Goal: Task Accomplishment & Management: Manage account settings

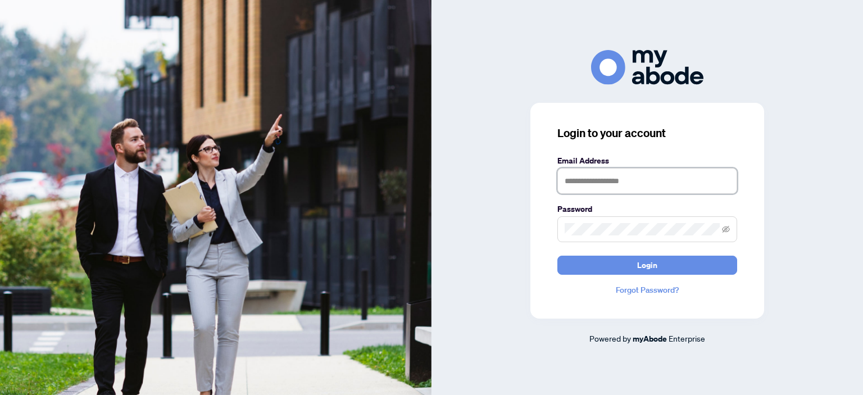
click at [634, 185] on input "text" at bounding box center [647, 181] width 180 height 26
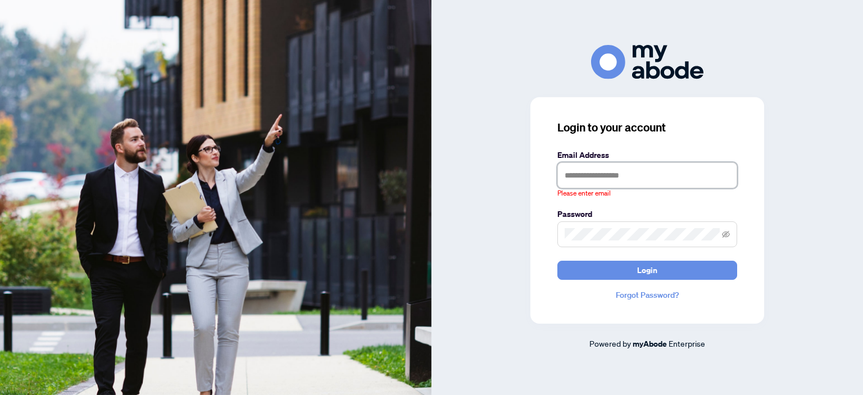
type input "**********"
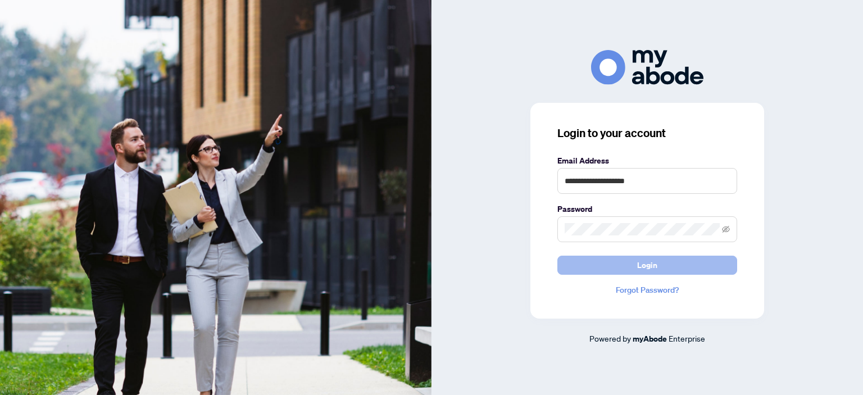
click at [681, 267] on button "Login" at bounding box center [647, 265] width 180 height 19
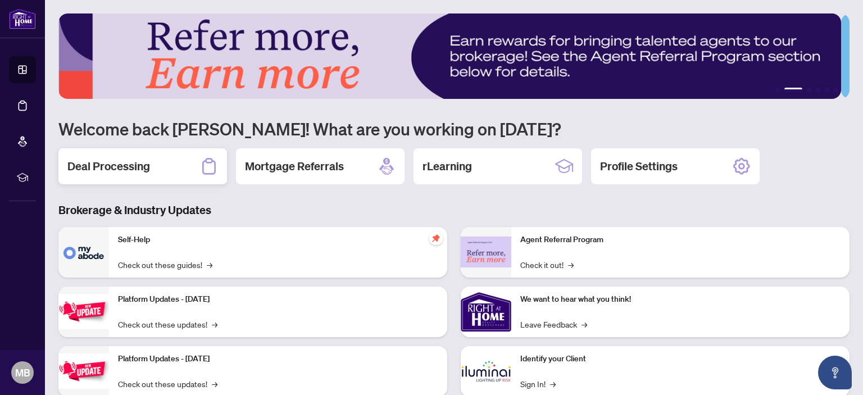
click at [130, 169] on h2 "Deal Processing" at bounding box center [108, 166] width 83 height 16
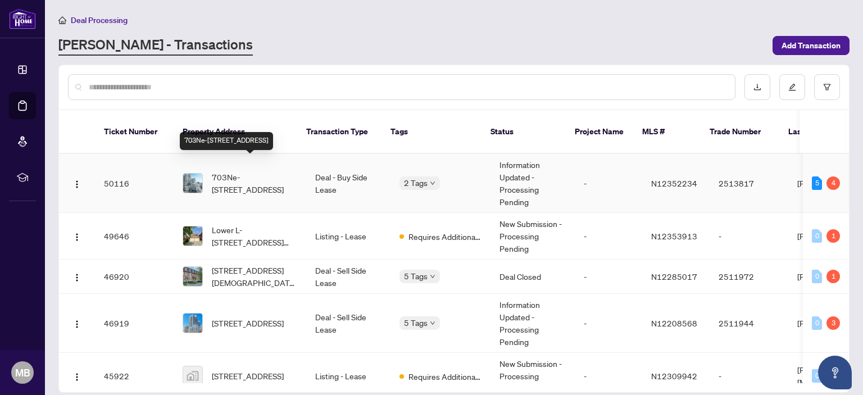
click at [262, 171] on span "703Ne-[STREET_ADDRESS]" at bounding box center [254, 183] width 85 height 25
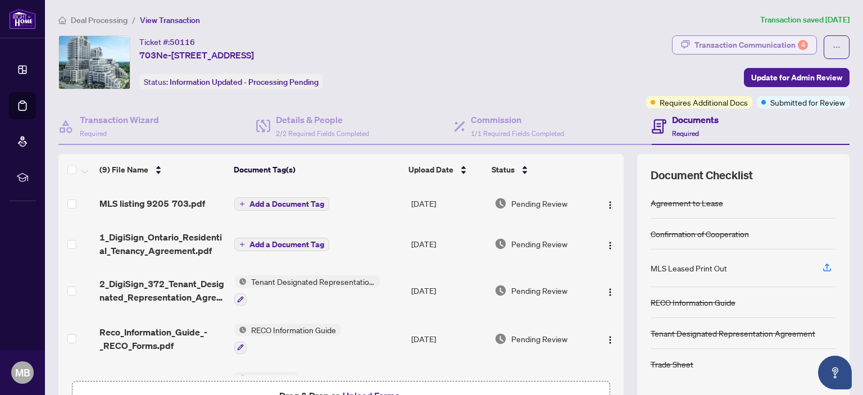
click at [735, 46] on div "Transaction Communication 4" at bounding box center [752, 45] width 114 height 18
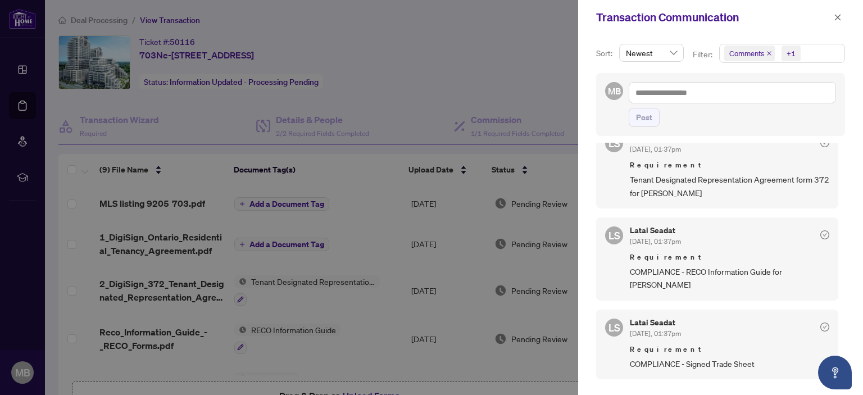
scroll to position [169, 0]
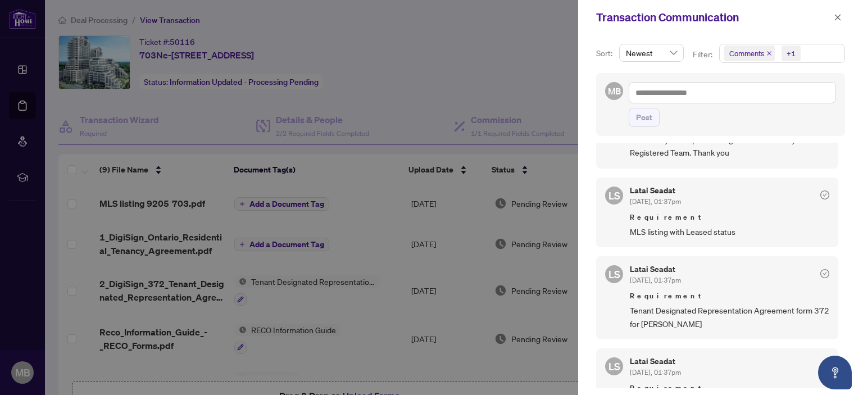
click at [498, 64] on div at bounding box center [431, 197] width 863 height 395
click at [836, 20] on icon "close" at bounding box center [838, 17] width 8 height 8
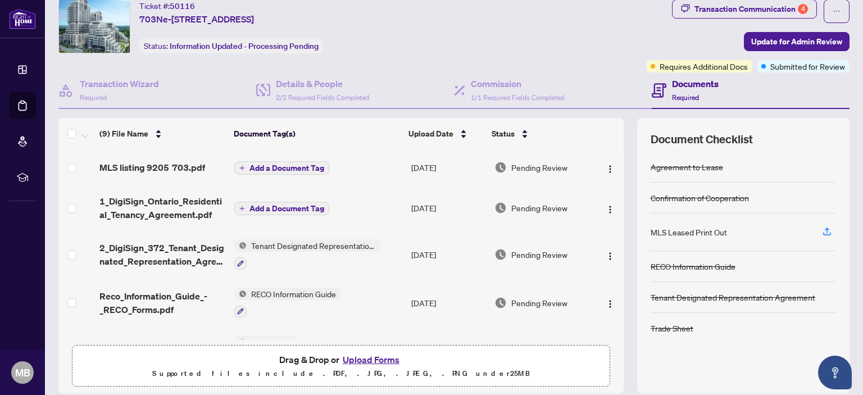
scroll to position [0, 0]
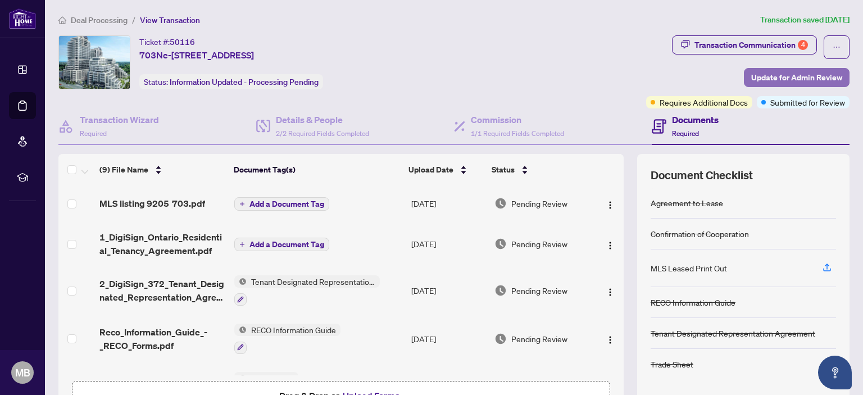
click at [797, 76] on span "Update for Admin Review" at bounding box center [796, 78] width 91 height 18
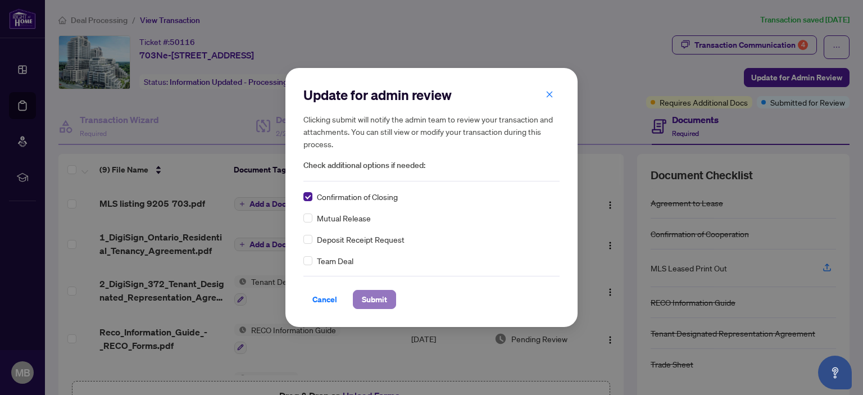
click at [377, 300] on span "Submit" at bounding box center [374, 300] width 25 height 18
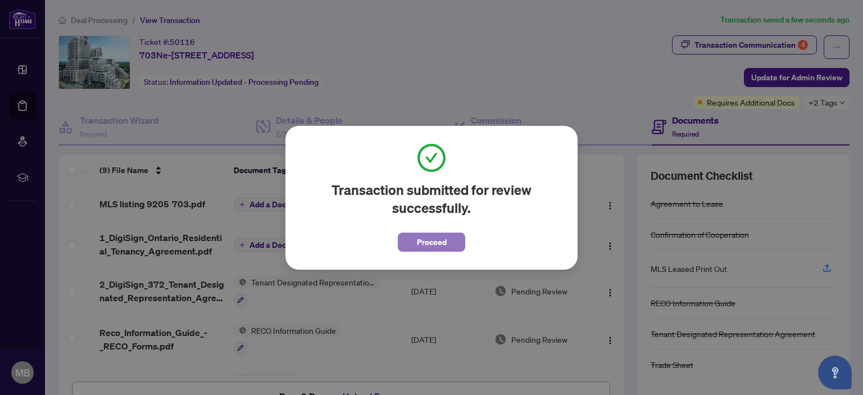
click at [443, 243] on span "Proceed" at bounding box center [432, 242] width 30 height 18
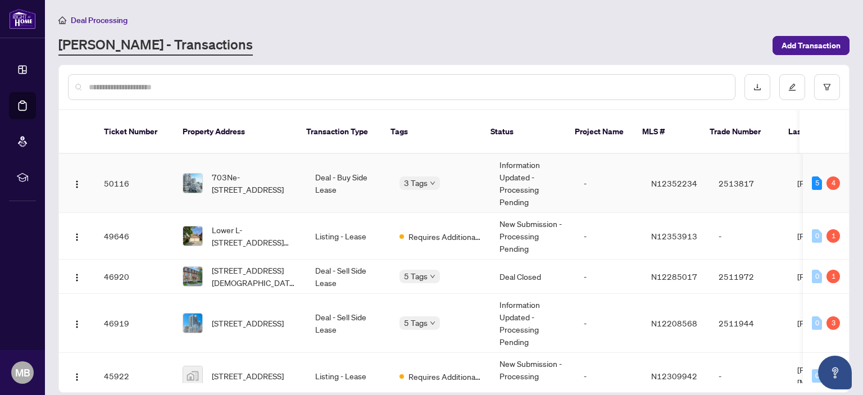
click at [503, 164] on td "Information Updated - Processing Pending" at bounding box center [533, 183] width 84 height 59
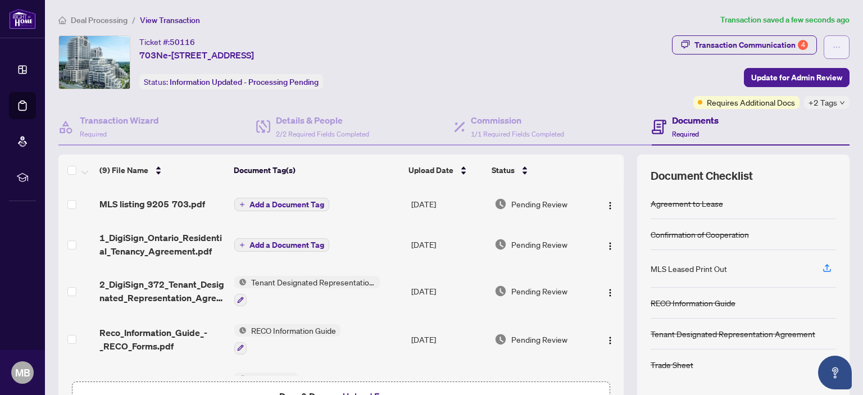
click at [833, 51] on span "button" at bounding box center [837, 47] width 8 height 18
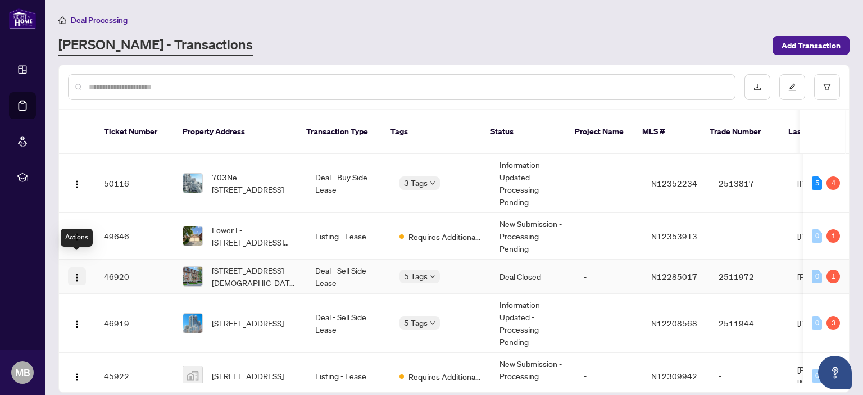
click at [77, 270] on span "button" at bounding box center [76, 276] width 9 height 12
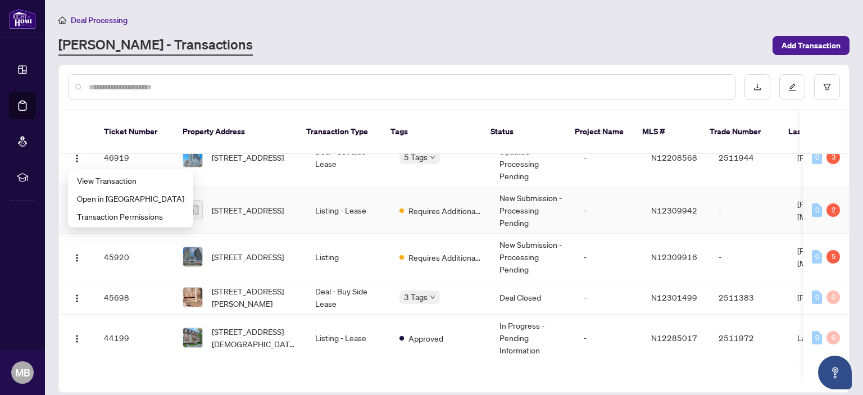
scroll to position [169, 0]
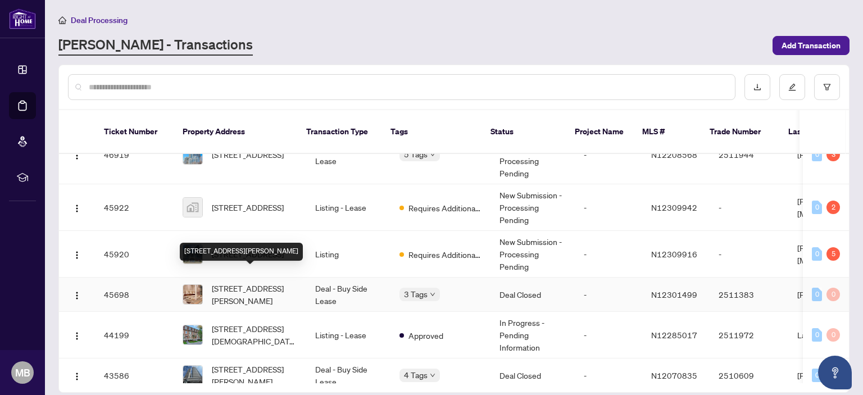
click at [256, 284] on span "[STREET_ADDRESS][PERSON_NAME]" at bounding box center [254, 294] width 85 height 25
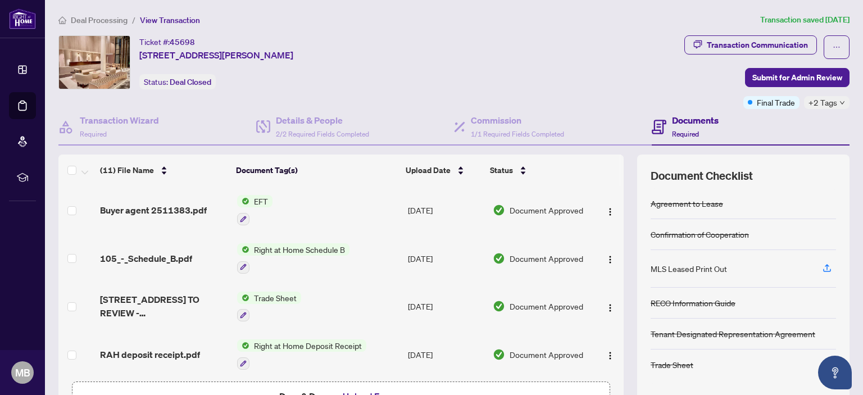
click at [301, 211] on td "EFT" at bounding box center [318, 210] width 171 height 48
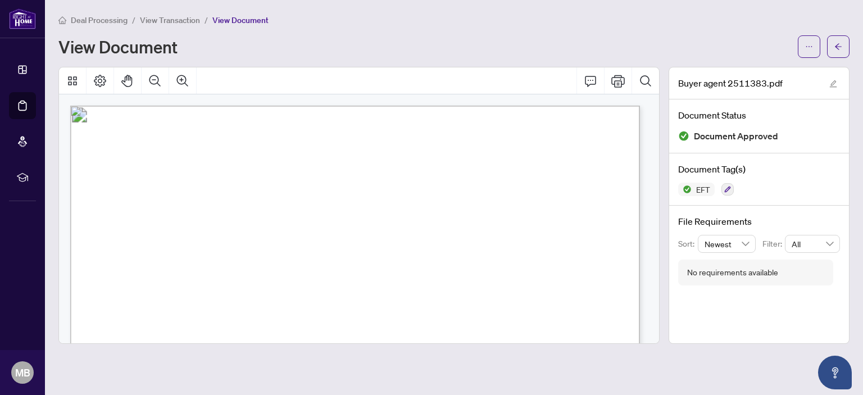
click at [178, 22] on span "View Transaction" at bounding box center [170, 20] width 60 height 10
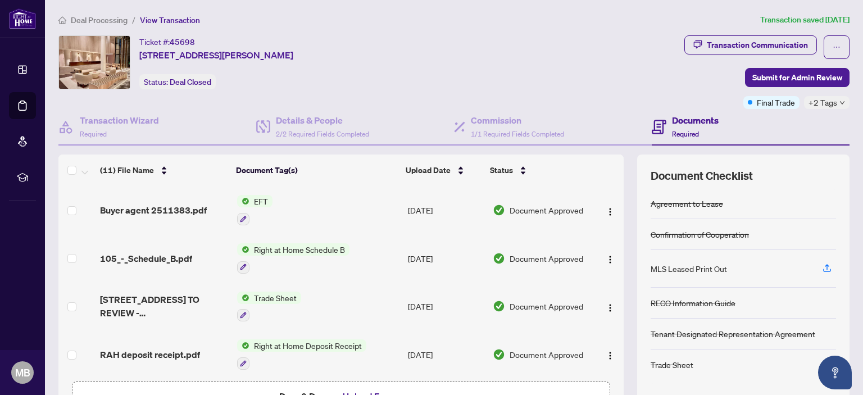
click at [112, 19] on span "Deal Processing" at bounding box center [99, 20] width 57 height 10
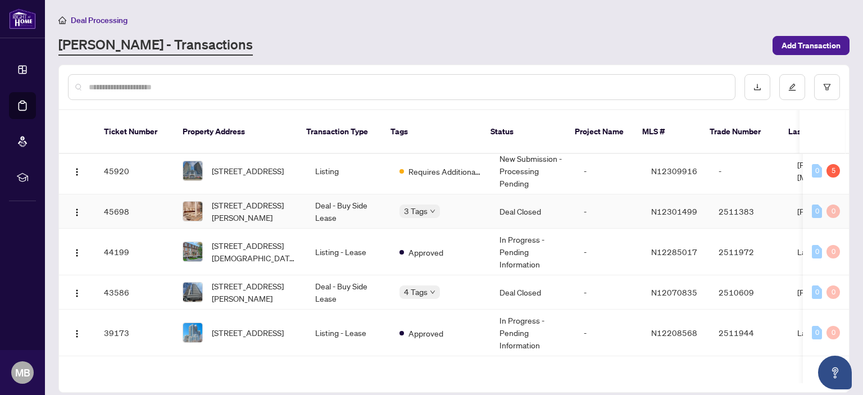
scroll to position [281, 0]
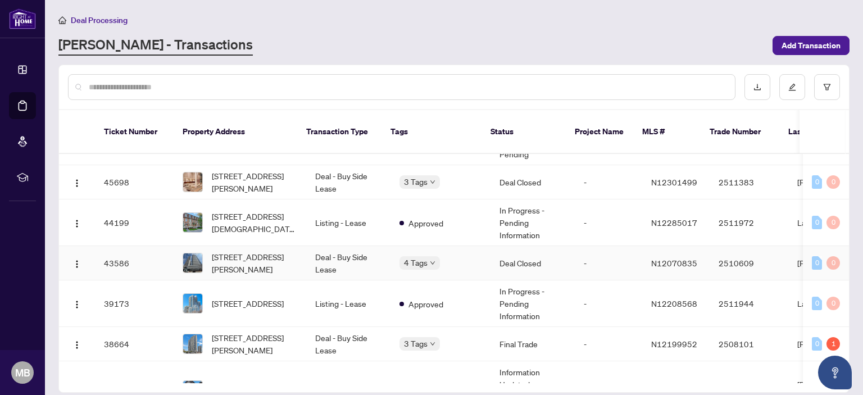
click at [326, 246] on td "Deal - Buy Side Lease" at bounding box center [348, 263] width 84 height 34
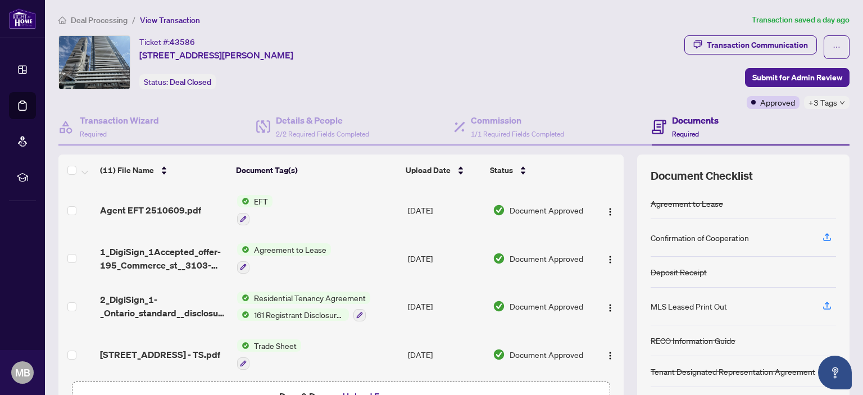
click at [270, 200] on td "EFT" at bounding box center [318, 210] width 171 height 48
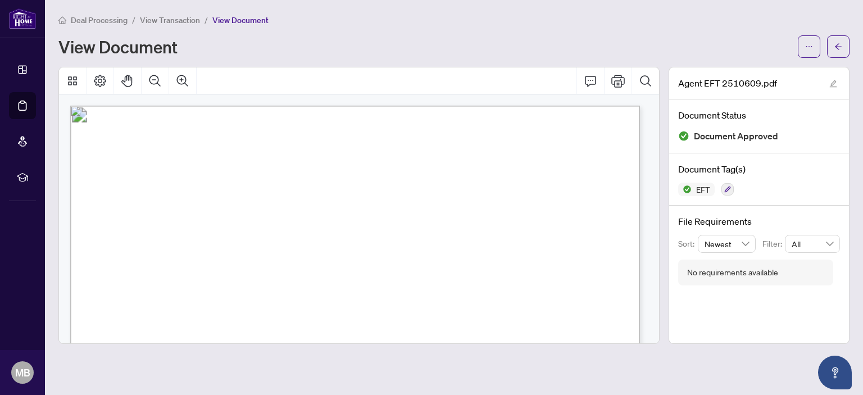
click at [181, 17] on span "View Transaction" at bounding box center [170, 20] width 60 height 10
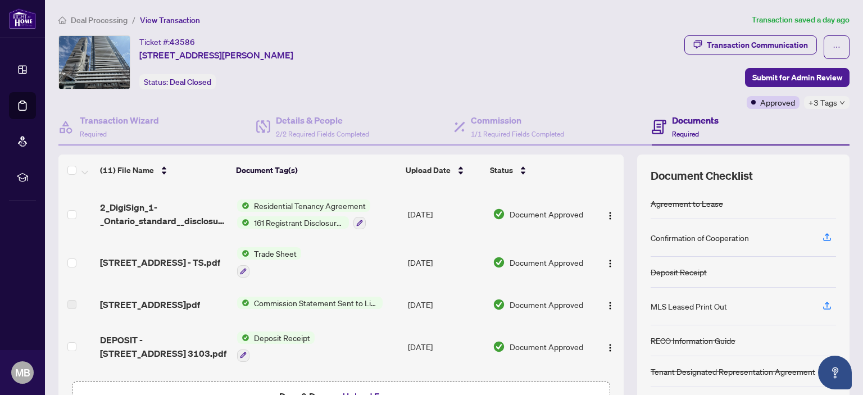
scroll to position [112, 0]
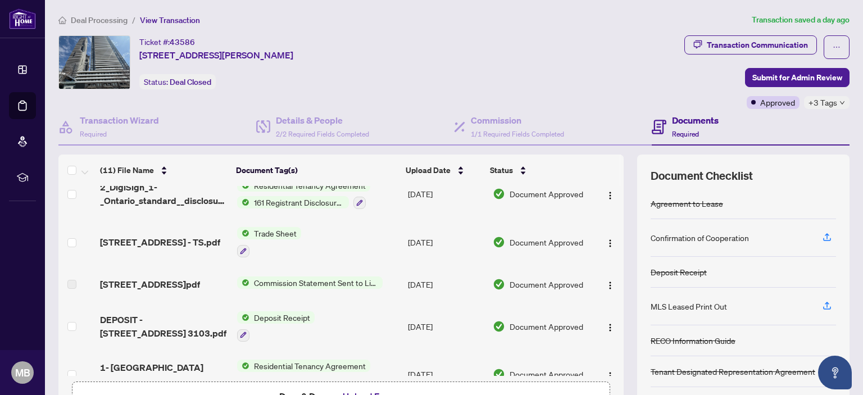
click at [106, 18] on span "Deal Processing" at bounding box center [99, 20] width 57 height 10
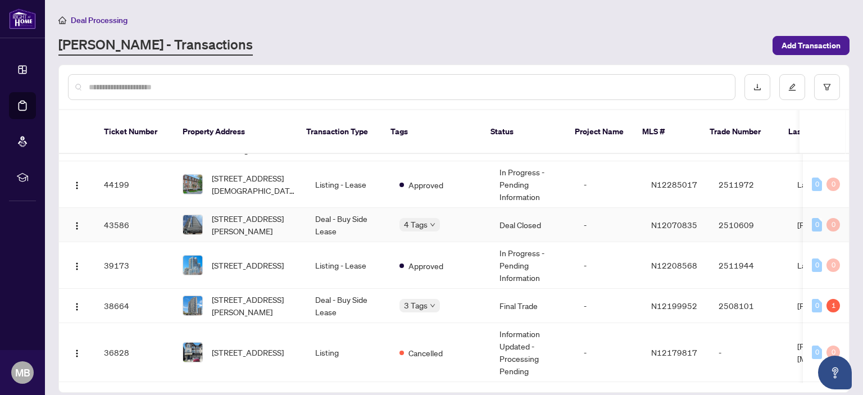
scroll to position [337, 0]
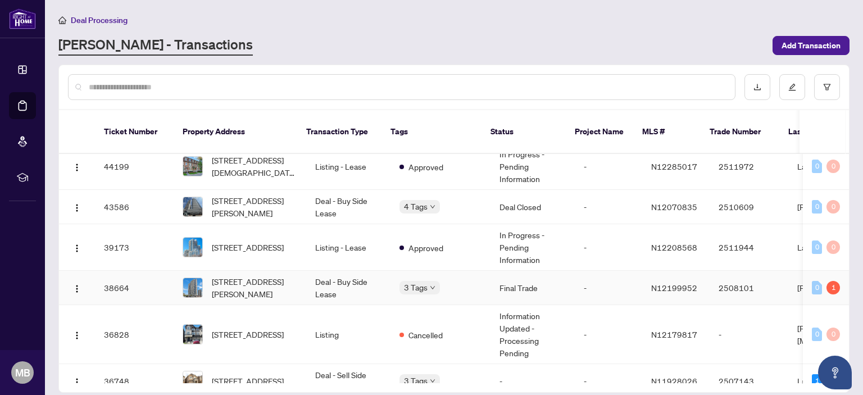
click at [491, 274] on td "Final Trade" at bounding box center [533, 288] width 84 height 34
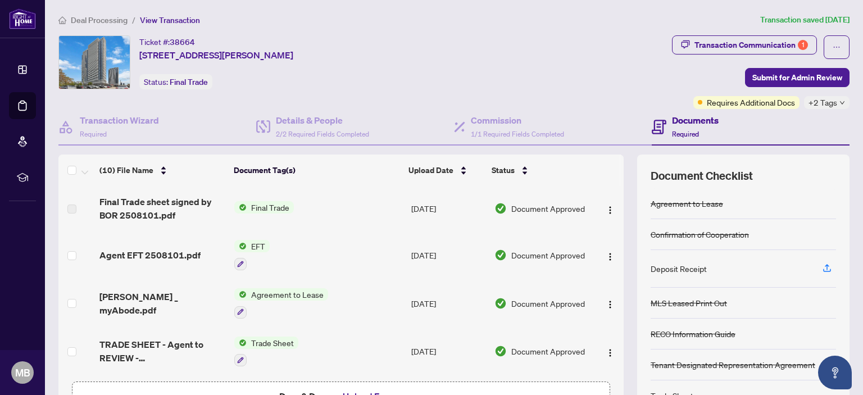
click at [254, 242] on span "EFT" at bounding box center [258, 246] width 23 height 12
click at [146, 256] on span "Agent EFT 2508101.pdf" at bounding box center [149, 254] width 101 height 13
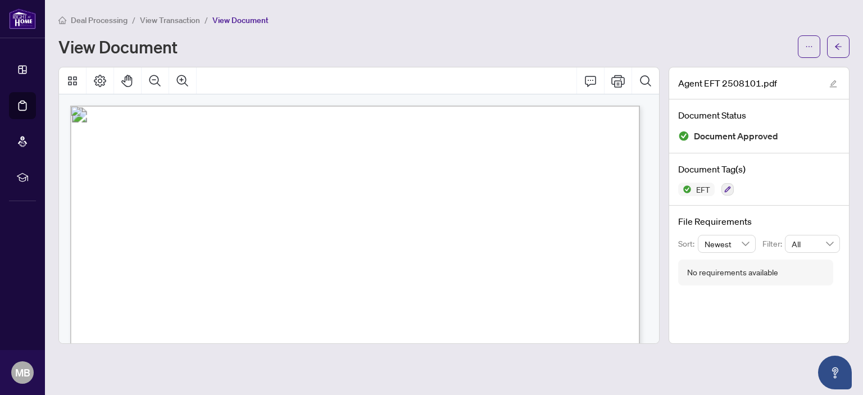
click at [113, 23] on span "Deal Processing" at bounding box center [99, 20] width 57 height 10
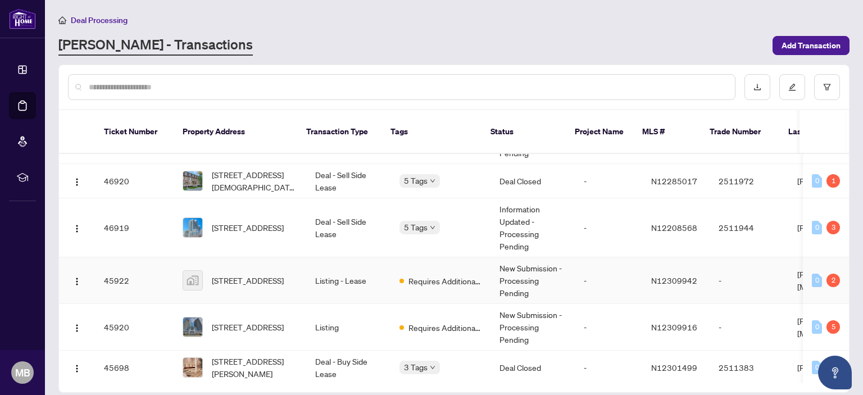
scroll to position [112, 0]
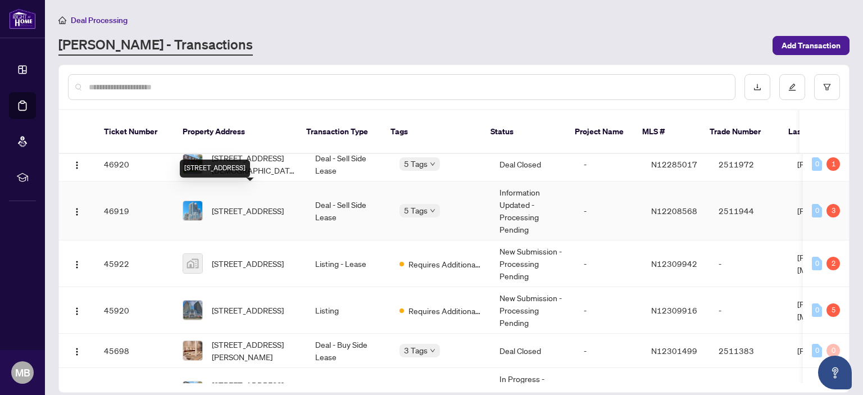
click at [241, 205] on span "[STREET_ADDRESS]" at bounding box center [248, 211] width 72 height 12
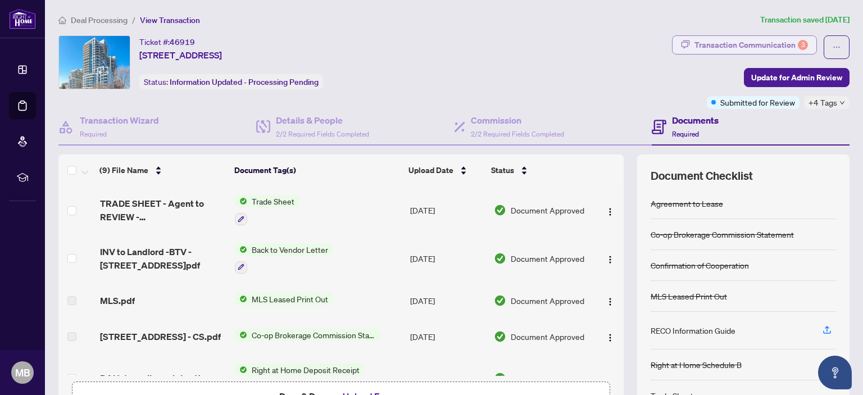
click at [751, 42] on div "Transaction Communication 3" at bounding box center [752, 45] width 114 height 18
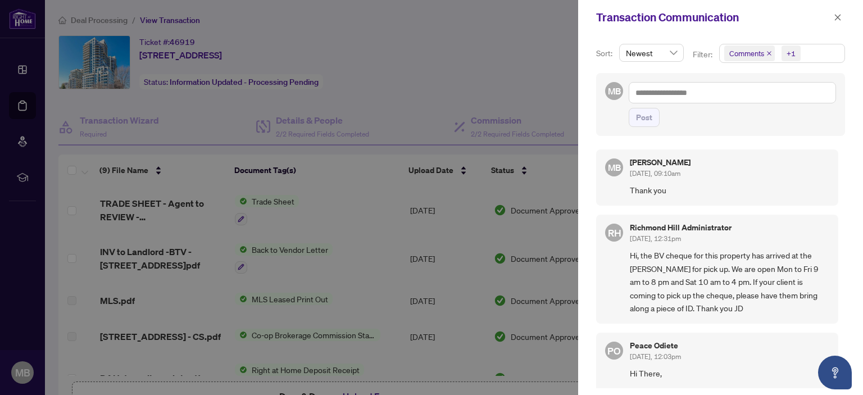
click at [410, 114] on div at bounding box center [431, 197] width 863 height 395
click at [836, 11] on span "button" at bounding box center [838, 17] width 8 height 18
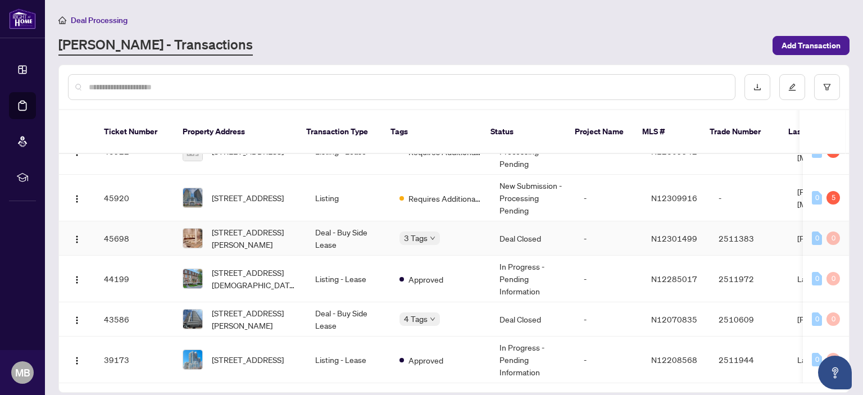
scroll to position [281, 0]
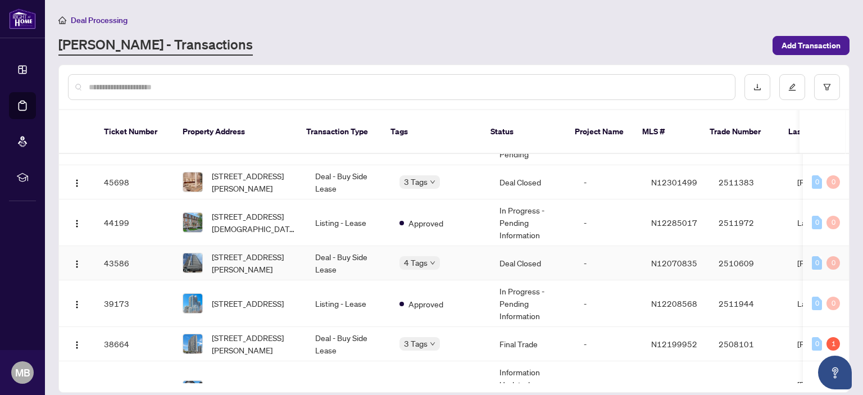
click at [324, 246] on td "Deal - Buy Side Lease" at bounding box center [348, 263] width 84 height 34
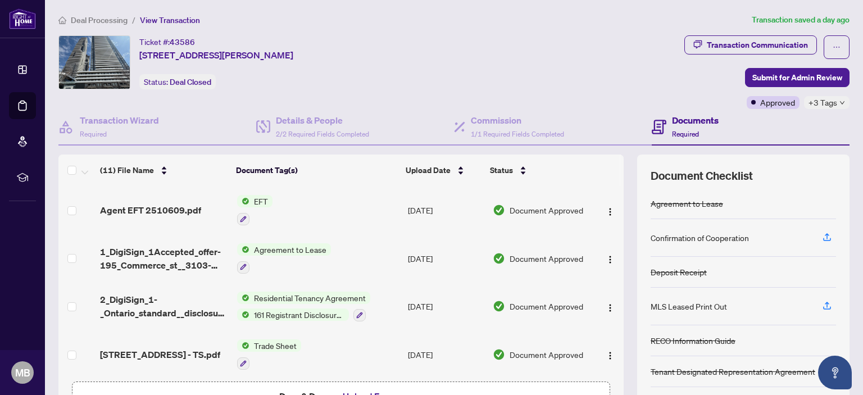
click at [99, 21] on span "Deal Processing" at bounding box center [99, 20] width 57 height 10
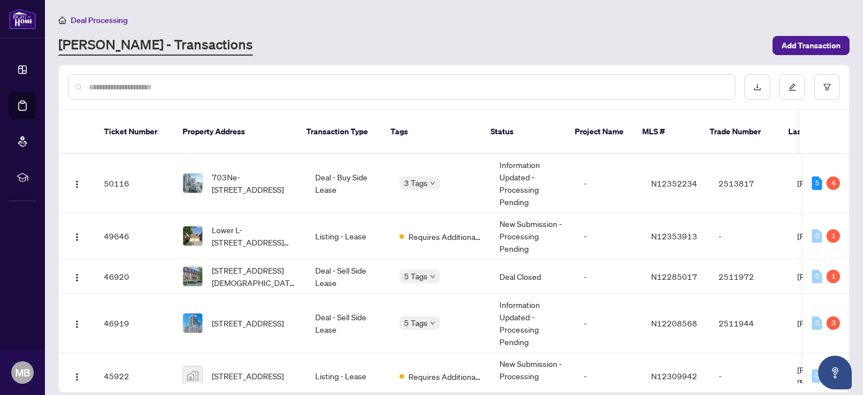
click at [397, 35] on div "[PERSON_NAME] - Transactions" at bounding box center [412, 45] width 708 height 20
